Goal: Task Accomplishment & Management: Manage account settings

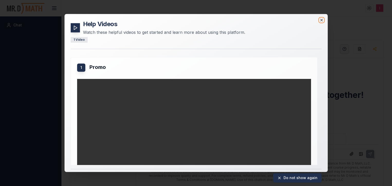
click at [321, 19] on icon "button" at bounding box center [321, 20] width 4 height 4
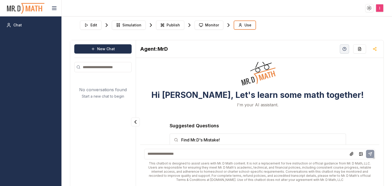
click at [379, 8] on html "Toggle theme Toggle user menu Chat Edit Simulation Publish Monitor Use New Chat…" at bounding box center [196, 93] width 392 height 186
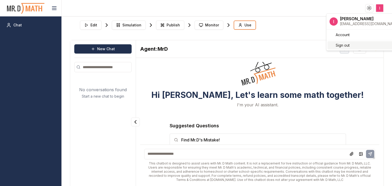
click at [353, 49] on div "Sign out" at bounding box center [364, 45] width 74 height 8
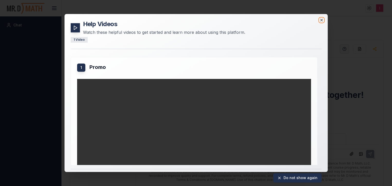
click at [322, 20] on icon "button" at bounding box center [321, 20] width 4 height 4
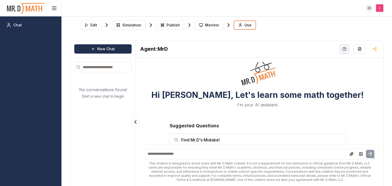
click at [379, 6] on html "Toggle theme Toggle user menu Chat Edit Simulation Publish Monitor Use New Chat…" at bounding box center [196, 93] width 392 height 186
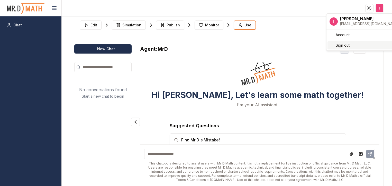
click at [356, 46] on div "Sign out" at bounding box center [364, 45] width 74 height 8
